Goal: Information Seeking & Learning: Learn about a topic

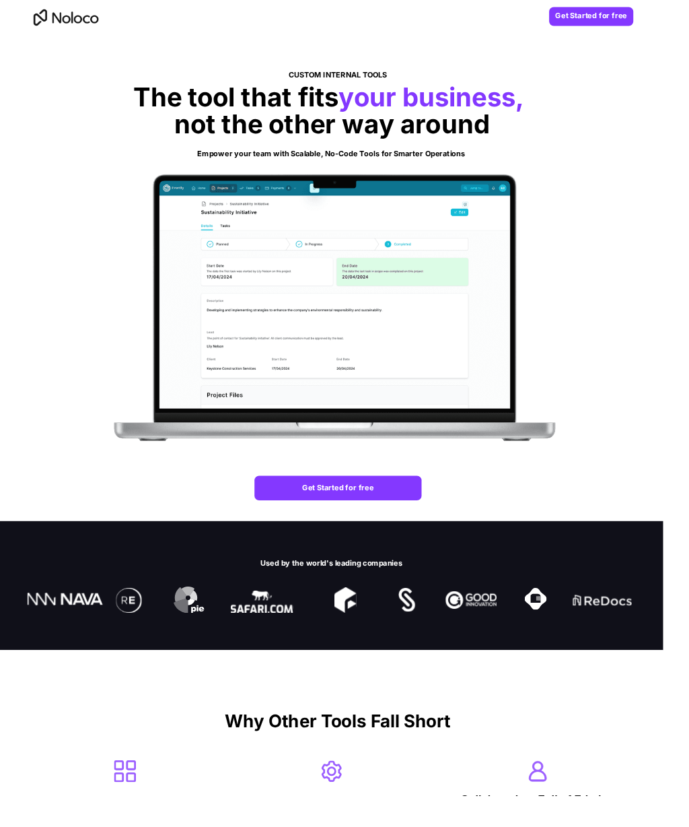
click at [130, 475] on img at bounding box center [339, 318] width 502 height 336
click at [174, 42] on div at bounding box center [344, 287] width 689 height 507
click at [88, 291] on img at bounding box center [339, 318] width 502 height 336
click at [335, 210] on img at bounding box center [339, 318] width 502 height 336
click at [106, 120] on div at bounding box center [344, 287] width 689 height 507
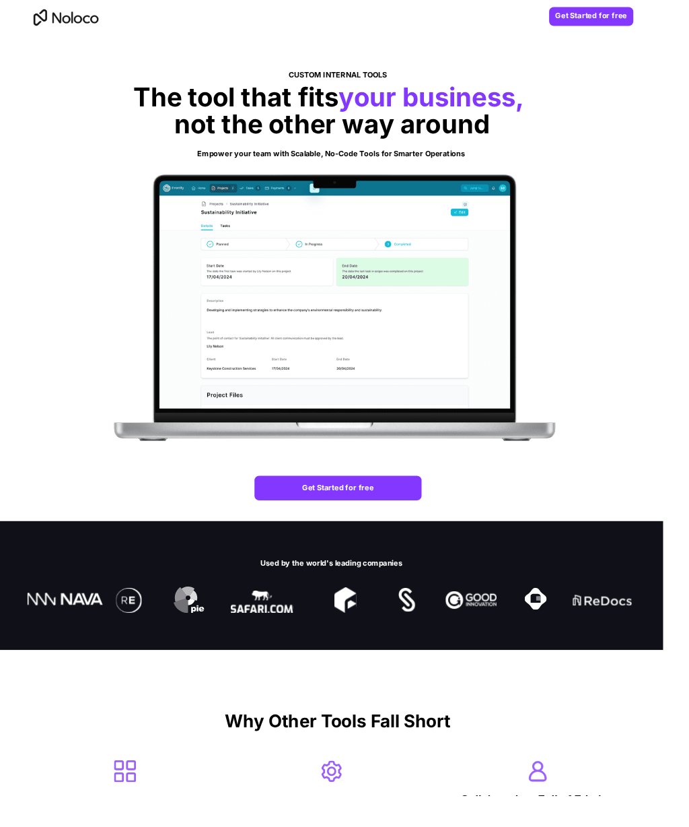
click at [126, 579] on div at bounding box center [344, 607] width 689 height 133
click at [92, 668] on div at bounding box center [344, 607] width 689 height 133
click at [119, 73] on div at bounding box center [344, 287] width 689 height 507
click at [113, 169] on img at bounding box center [339, 318] width 502 height 336
click at [649, 627] on img at bounding box center [626, 623] width 62 height 12
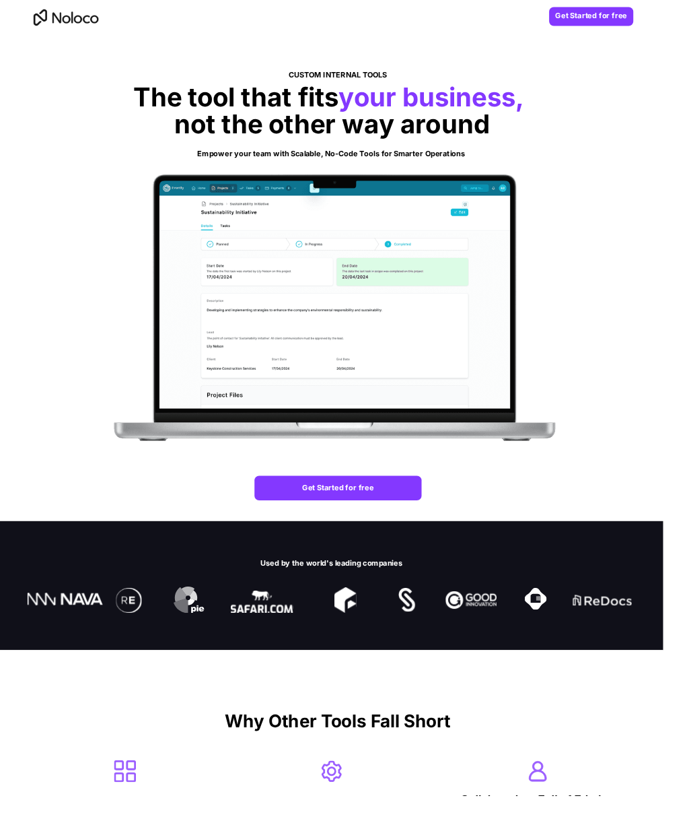
click at [67, 532] on div at bounding box center [344, 287] width 689 height 507
